Goal: Information Seeking & Learning: Learn about a topic

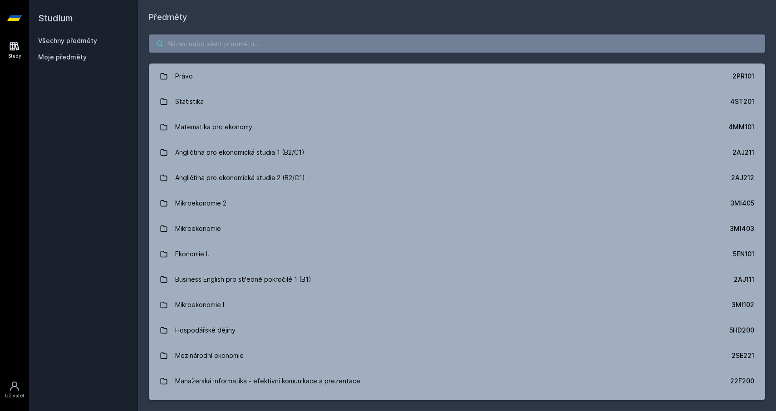
click at [364, 46] on input "search" at bounding box center [457, 43] width 616 height 18
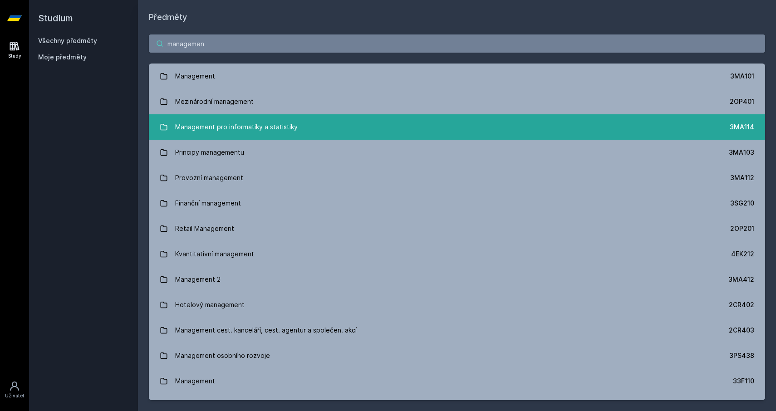
type input "managemen"
click at [303, 129] on link "Management pro informatiky a statistiky 3MA114" at bounding box center [457, 126] width 616 height 25
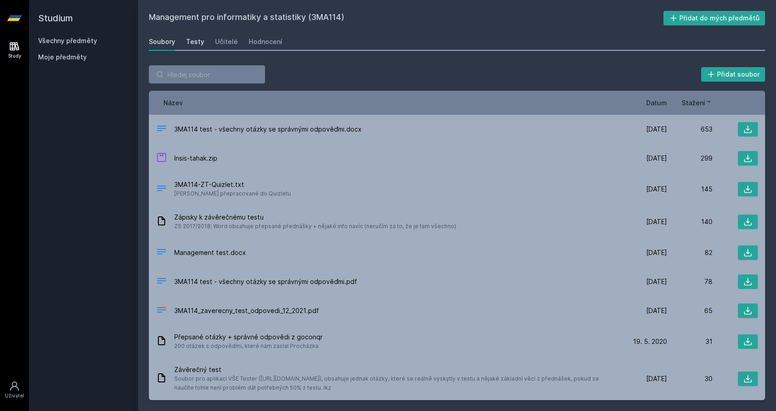
click at [201, 41] on div "Testy" at bounding box center [195, 41] width 18 height 9
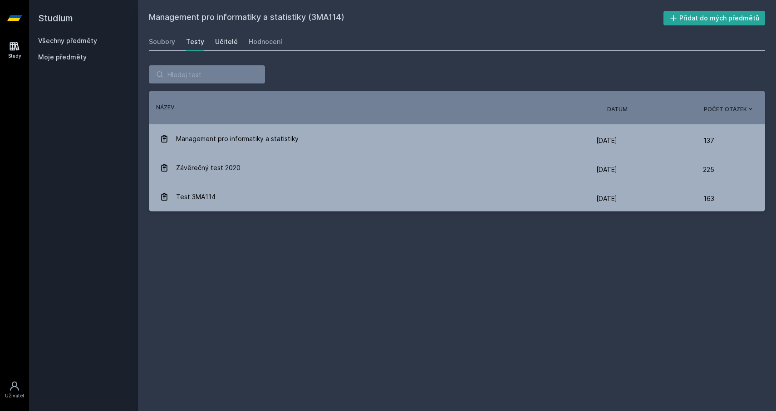
click at [215, 43] on div "Učitelé" at bounding box center [226, 41] width 23 height 9
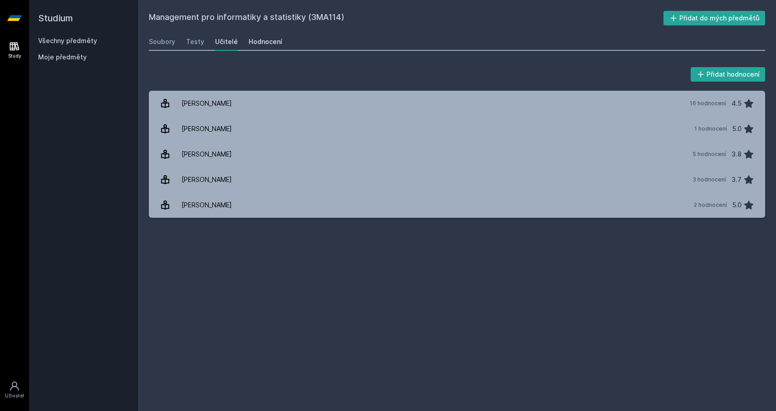
click at [272, 36] on link "Hodnocení" at bounding box center [266, 42] width 34 height 18
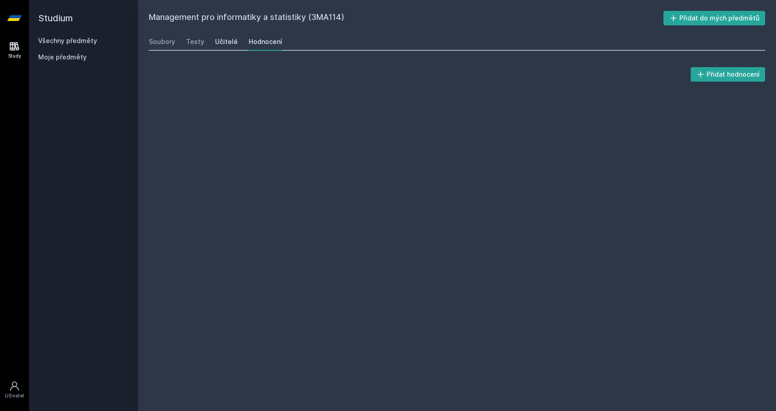
click at [232, 42] on div "Učitelé" at bounding box center [226, 41] width 23 height 9
